Goal: Check status

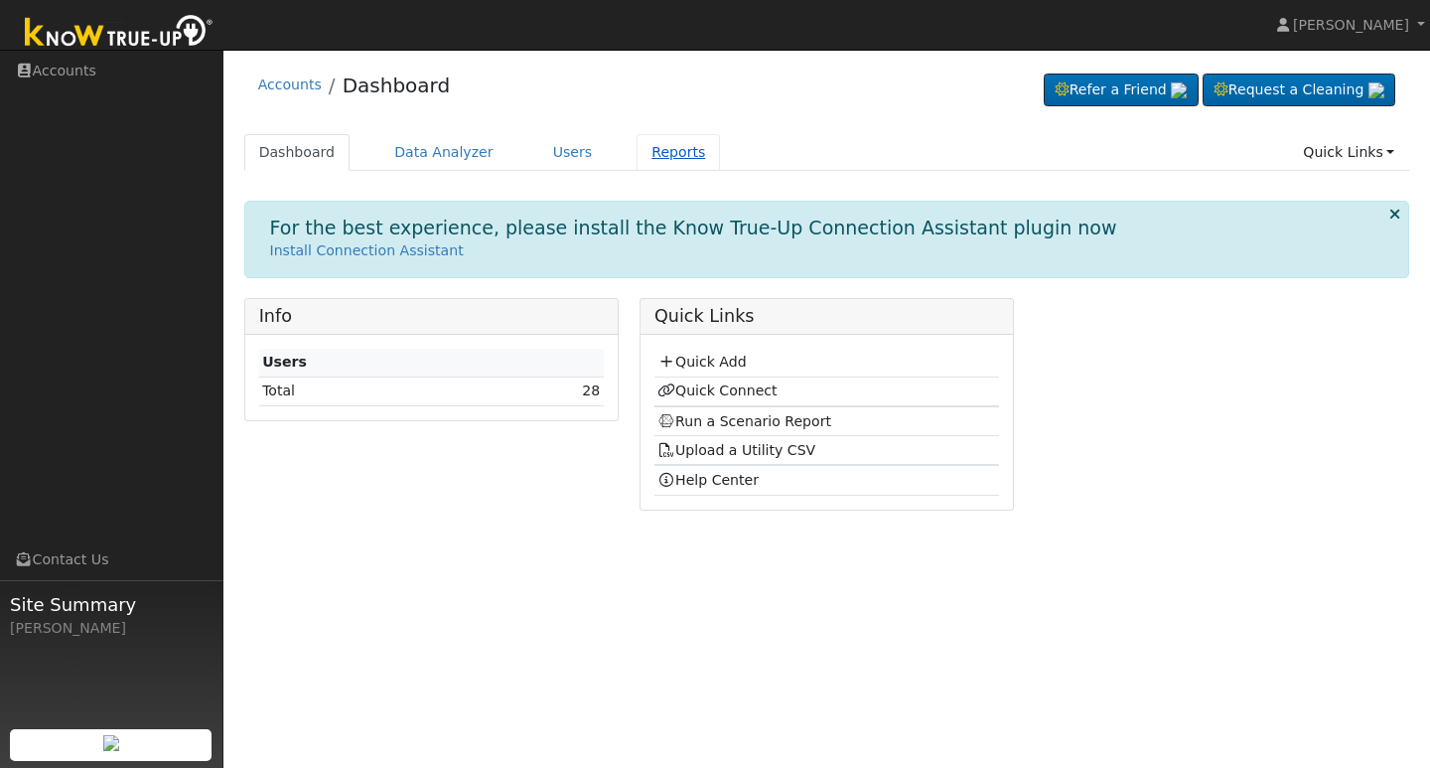
click at [659, 148] on link "Reports" at bounding box center [678, 152] width 83 height 37
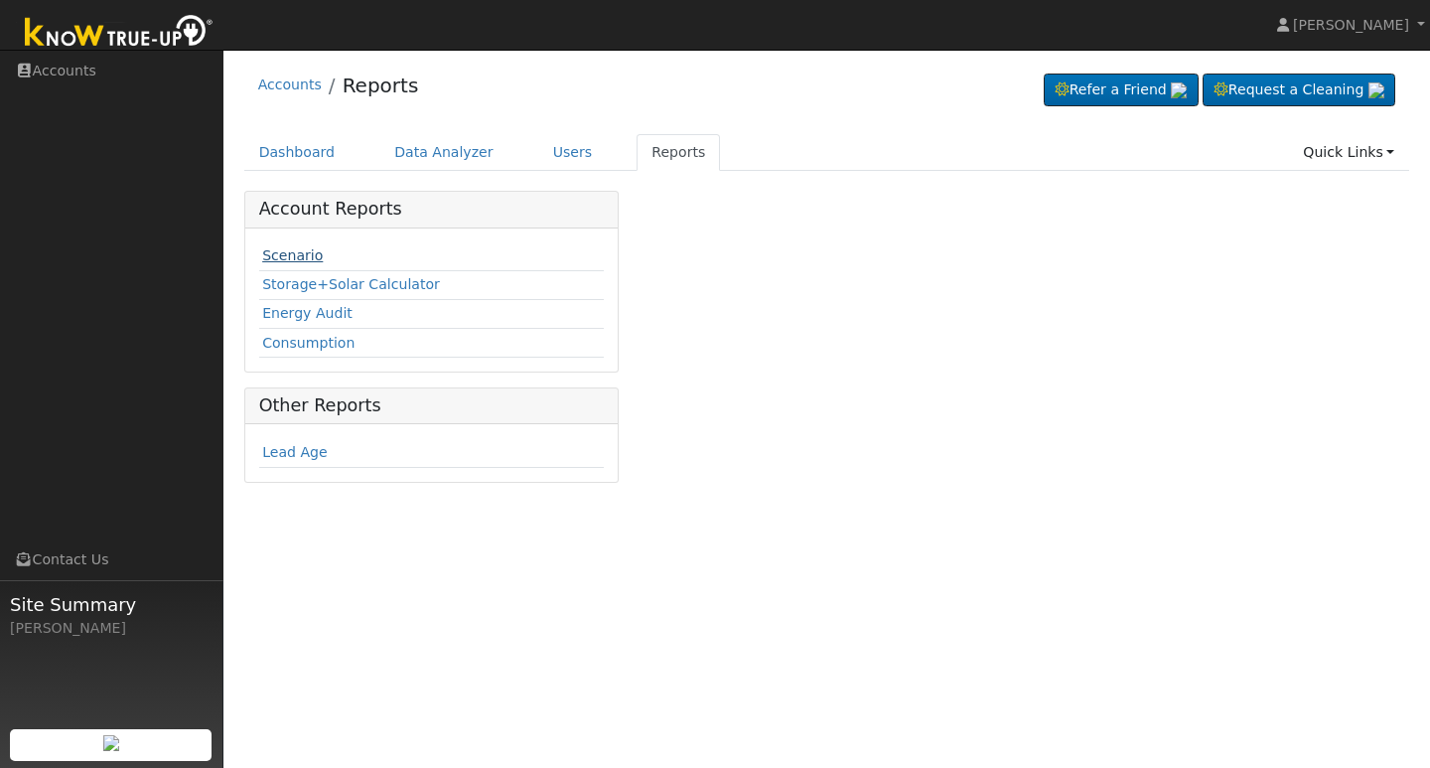
click at [306, 253] on link "Scenario" at bounding box center [292, 255] width 61 height 16
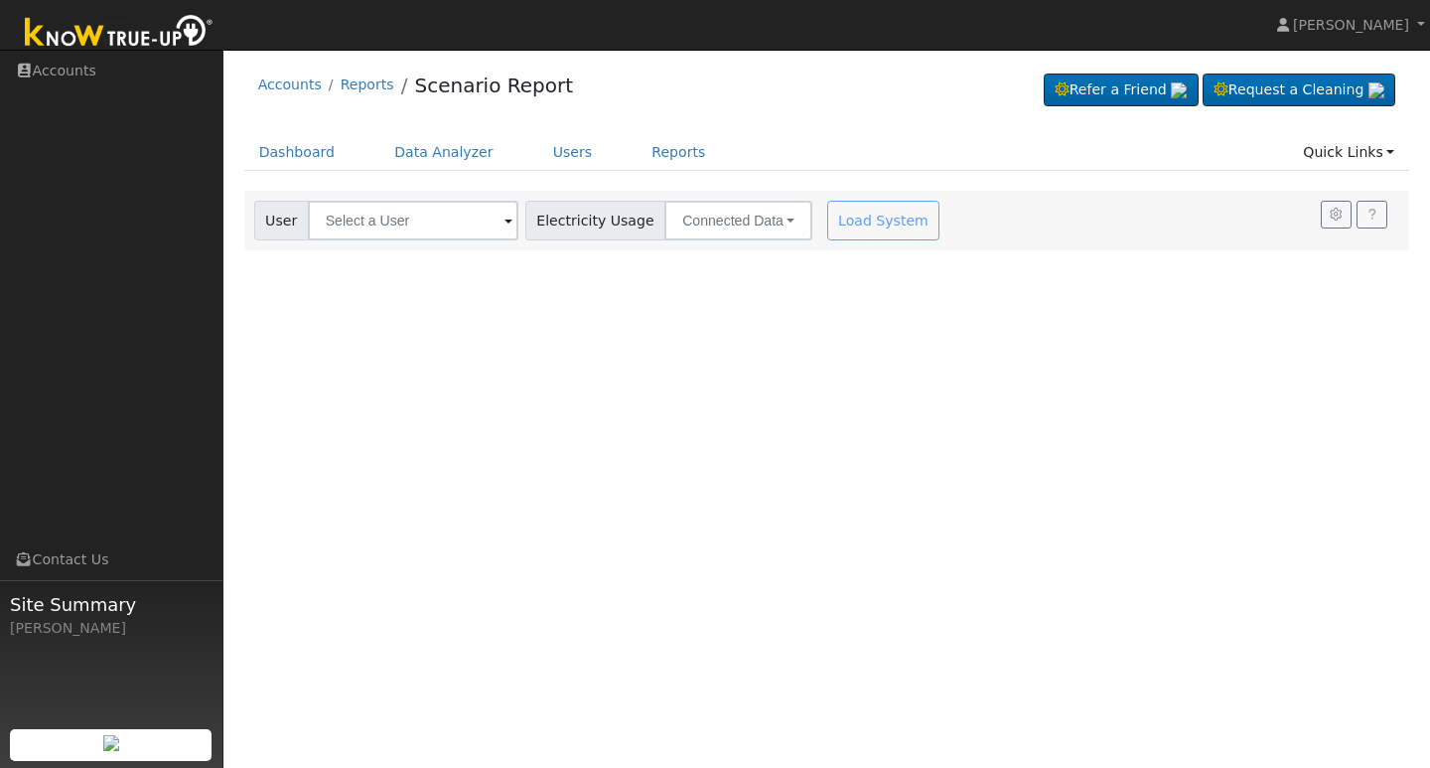
click at [504, 225] on span at bounding box center [508, 222] width 8 height 23
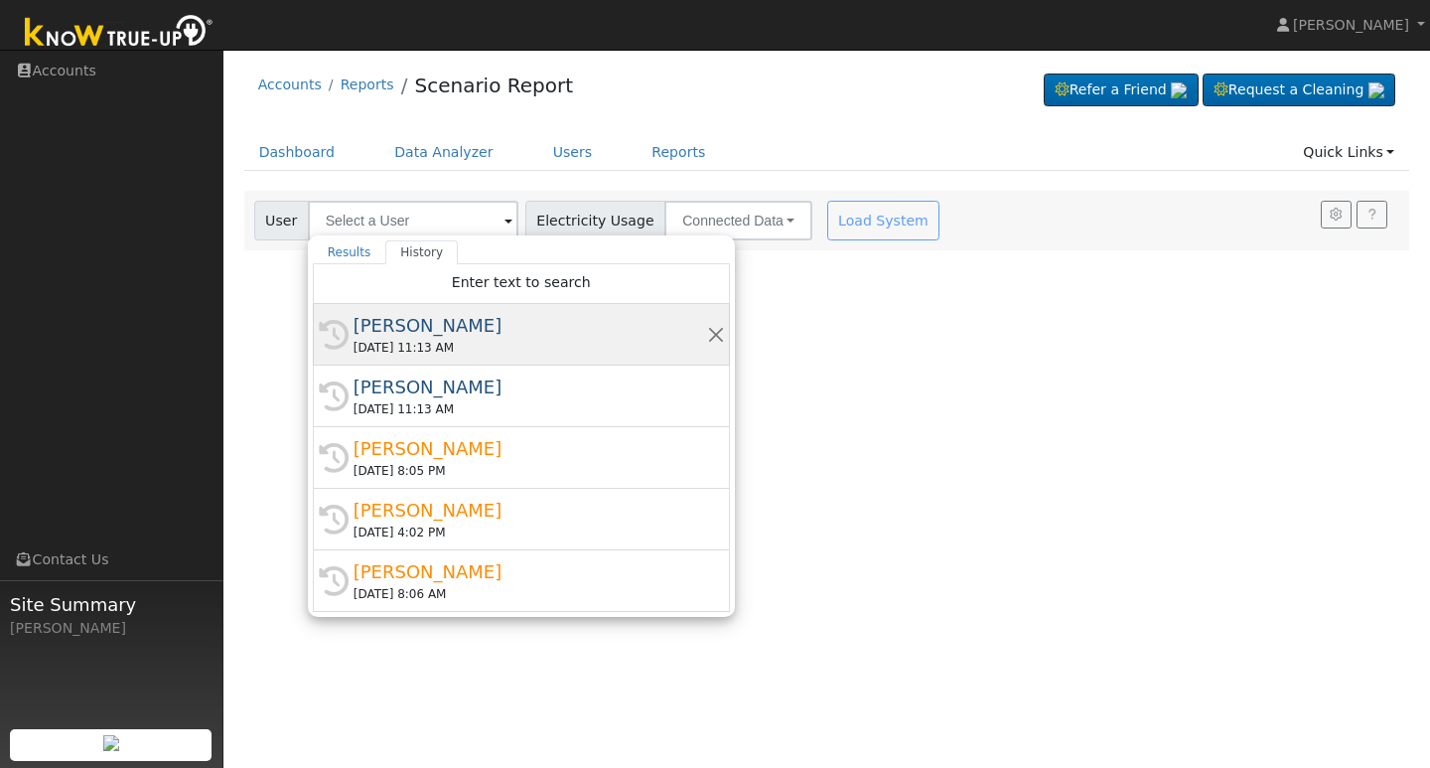
click at [426, 326] on div "[PERSON_NAME]" at bounding box center [531, 325] width 354 height 27
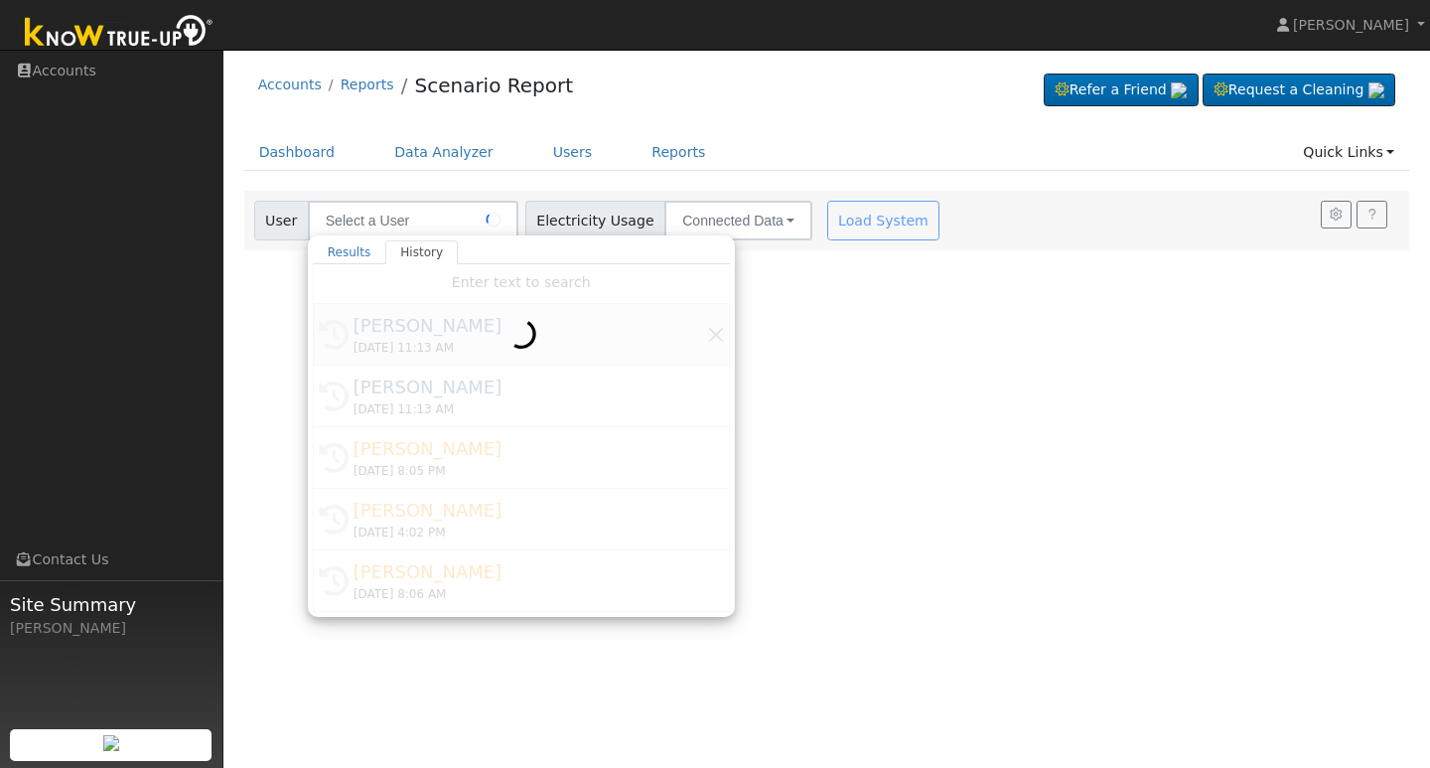
type input "[PERSON_NAME]"
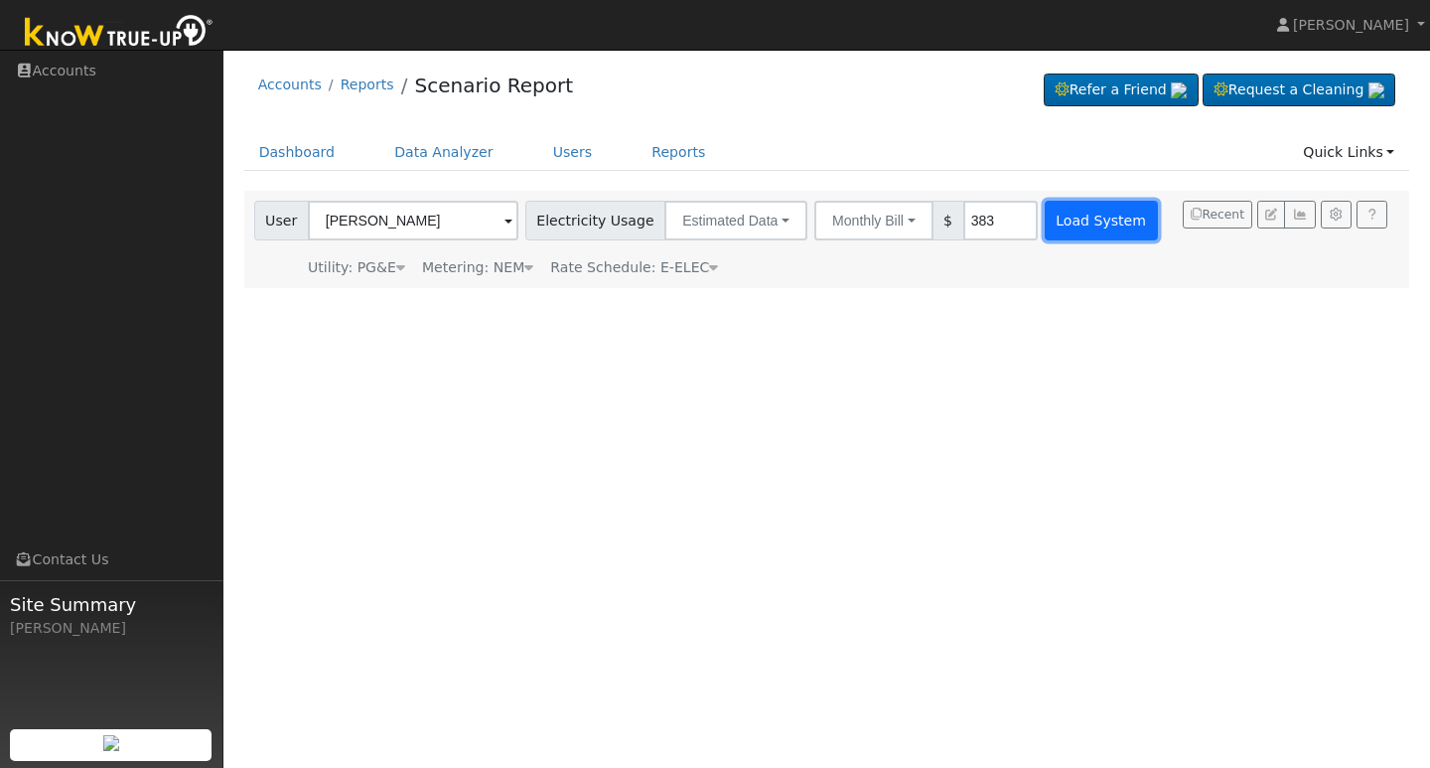
click at [1063, 222] on button "Load System" at bounding box center [1101, 221] width 113 height 40
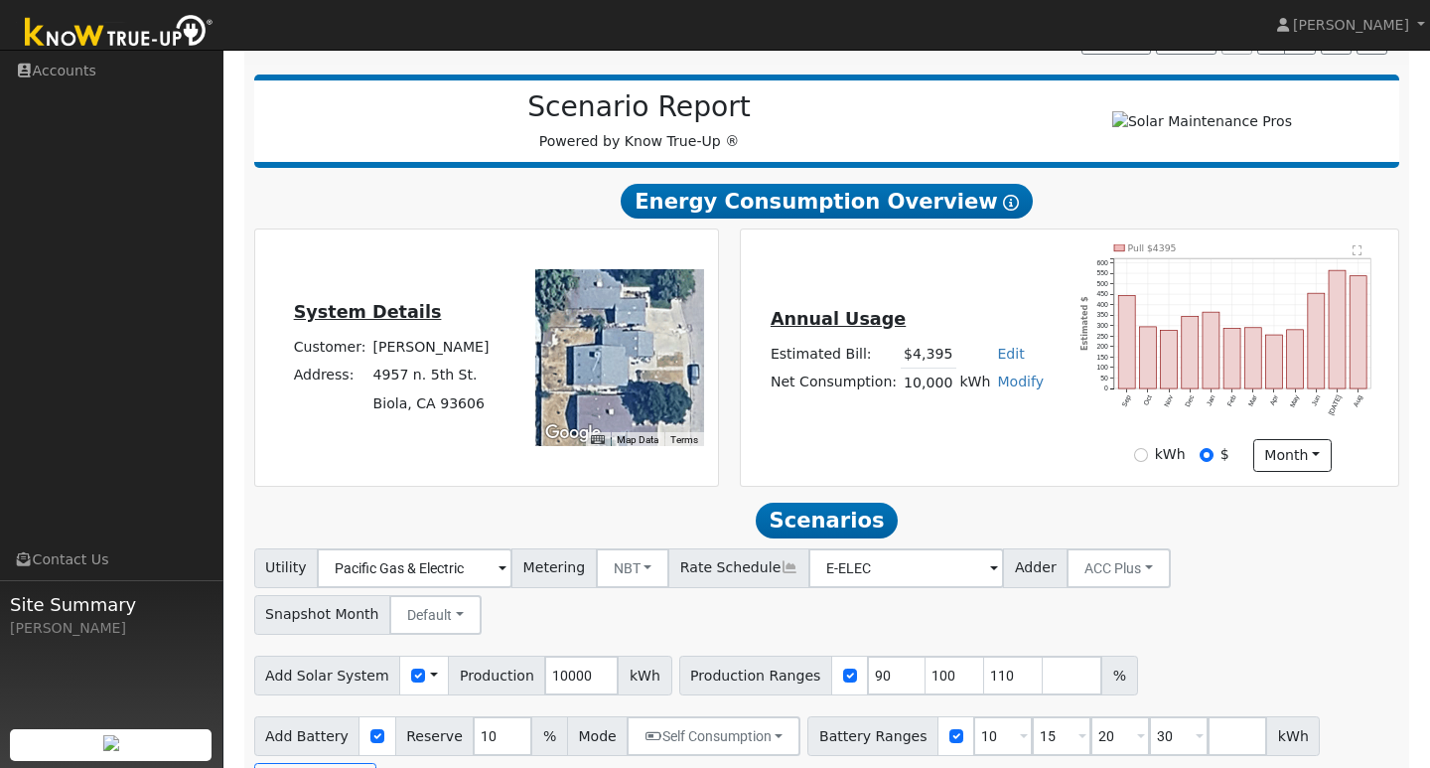
scroll to position [275, 0]
